Goal: Task Accomplishment & Management: Manage account settings

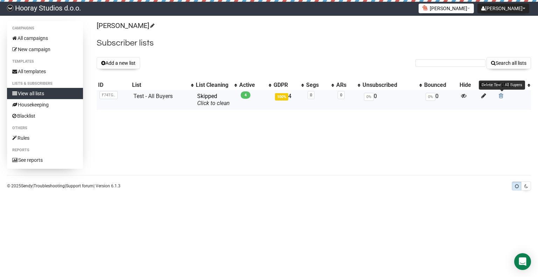
click at [502, 95] on span at bounding box center [500, 96] width 5 height 6
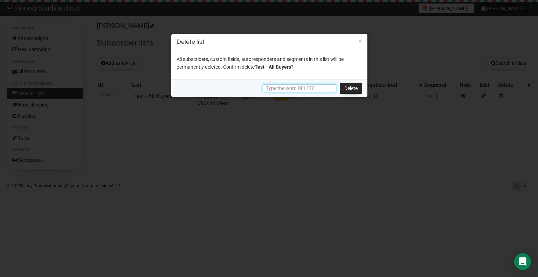
click at [316, 87] on input "text" at bounding box center [300, 88] width 74 height 8
type input "DELETE"
click at [346, 90] on link "Delete" at bounding box center [351, 88] width 22 height 11
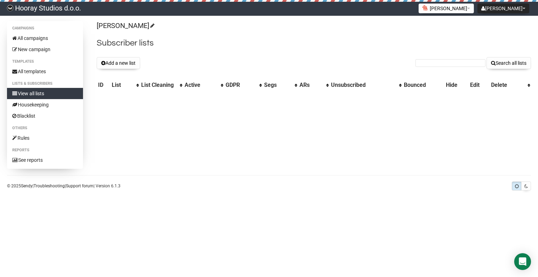
drag, startPoint x: 135, startPoint y: 63, endPoint x: 140, endPoint y: 71, distance: 9.9
click at [134, 63] on button "Add a new list" at bounding box center [118, 63] width 43 height 12
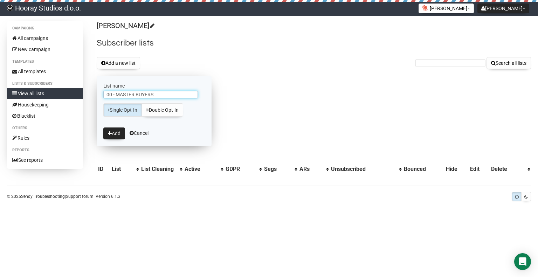
type input "00 - MASTER BUYERS"
click at [133, 108] on link "Single Opt-In" at bounding box center [122, 109] width 39 height 13
click at [120, 134] on button "Add" at bounding box center [114, 133] width 22 height 12
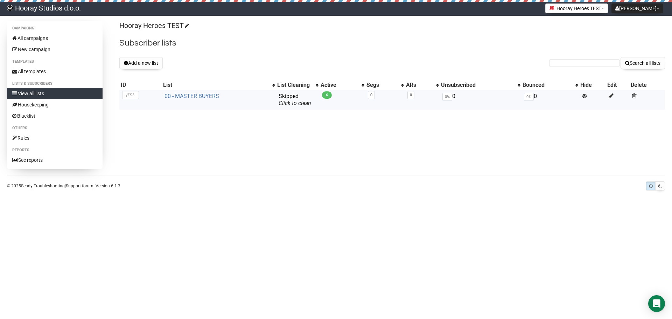
click at [186, 95] on link "00 - MASTER BUYERS" at bounding box center [192, 96] width 55 height 7
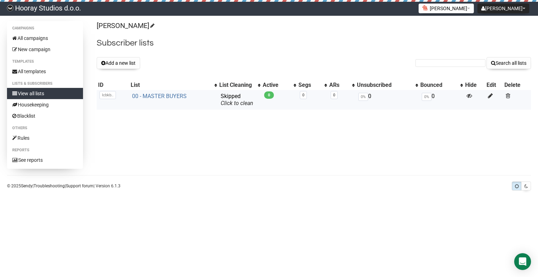
click at [163, 95] on link "00 - MASTER BUYERS" at bounding box center [159, 96] width 55 height 7
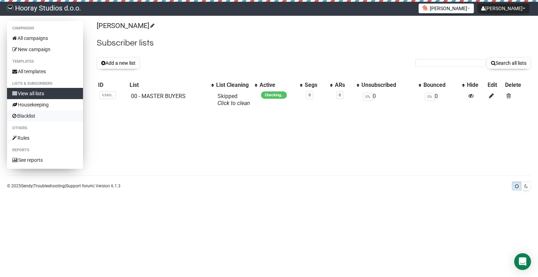
click at [35, 116] on link "Blacklist" at bounding box center [45, 115] width 76 height 11
click at [31, 103] on link "Housekeeping" at bounding box center [45, 104] width 76 height 11
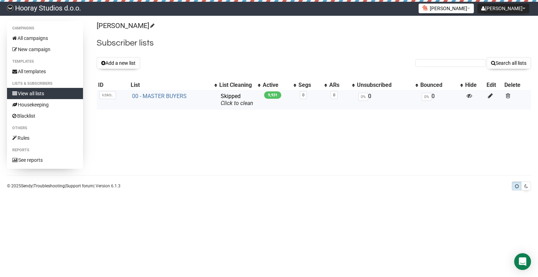
click at [172, 97] on link "00 - MASTER BUYERS" at bounding box center [159, 96] width 55 height 7
